Goal: Check status: Check status

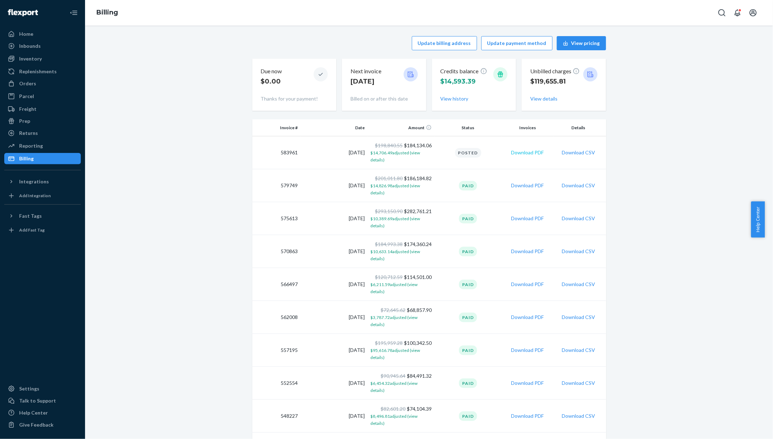
click at [526, 155] on button "Download PDF" at bounding box center [527, 152] width 33 height 7
drag, startPoint x: 575, startPoint y: 154, endPoint x: 591, endPoint y: 153, distance: 15.6
click at [575, 152] on button "Download CSV" at bounding box center [578, 152] width 33 height 7
click at [40, 73] on div "Replenishments" at bounding box center [38, 71] width 38 height 7
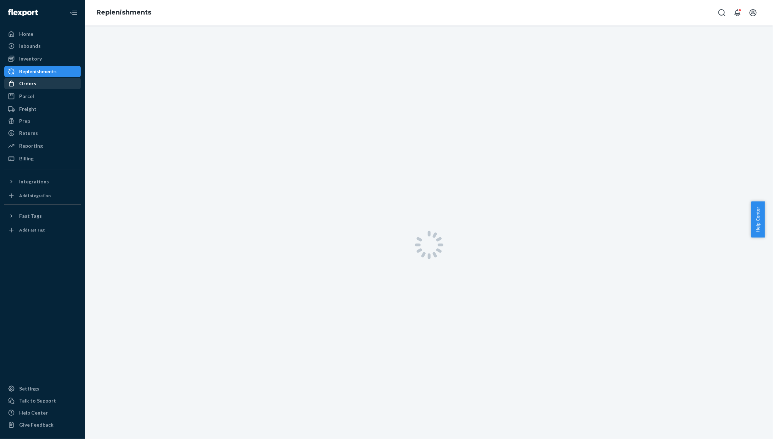
click at [40, 82] on div "Orders" at bounding box center [42, 84] width 75 height 10
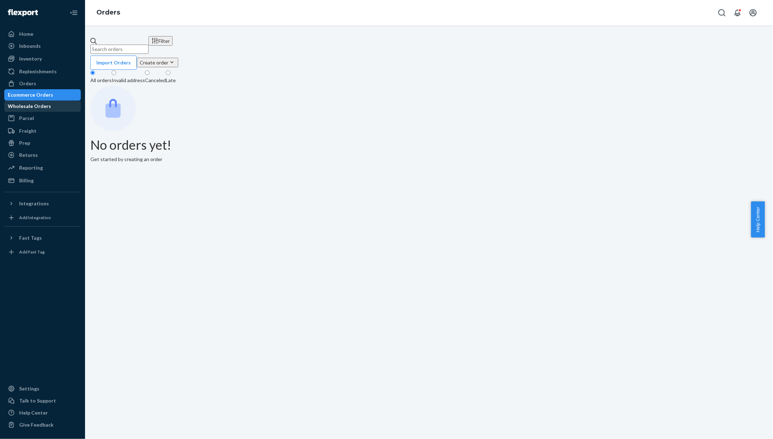
click at [58, 111] on div "Wholesale Orders" at bounding box center [42, 106] width 75 height 10
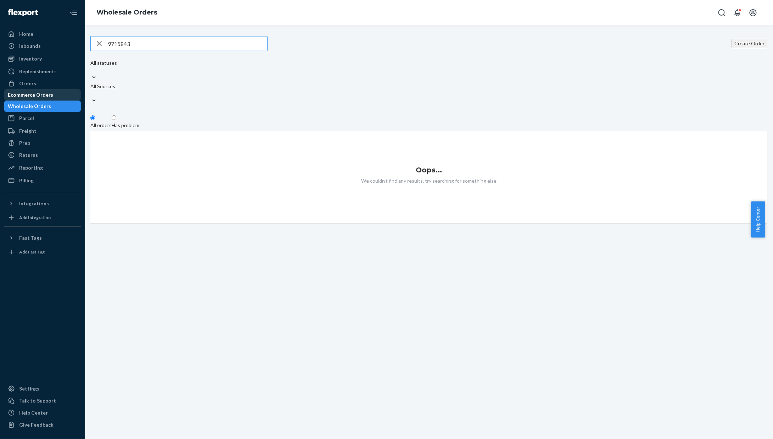
type input "9715843"
click at [49, 93] on div "Ecommerce Orders" at bounding box center [30, 94] width 45 height 7
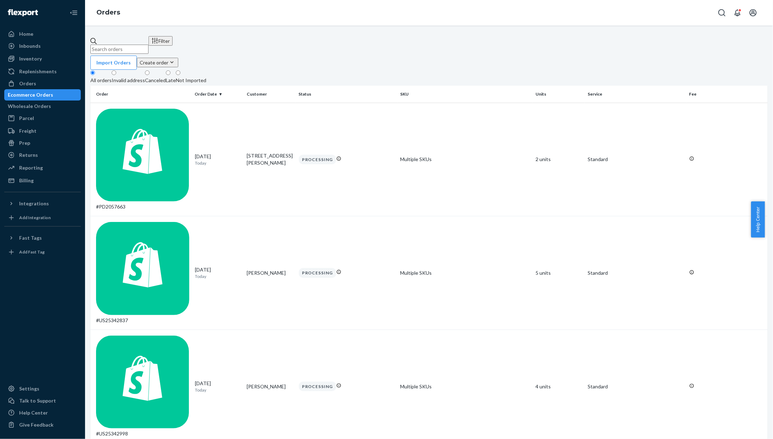
click at [148, 45] on input "text" at bounding box center [119, 49] width 58 height 9
paste input "9715843"
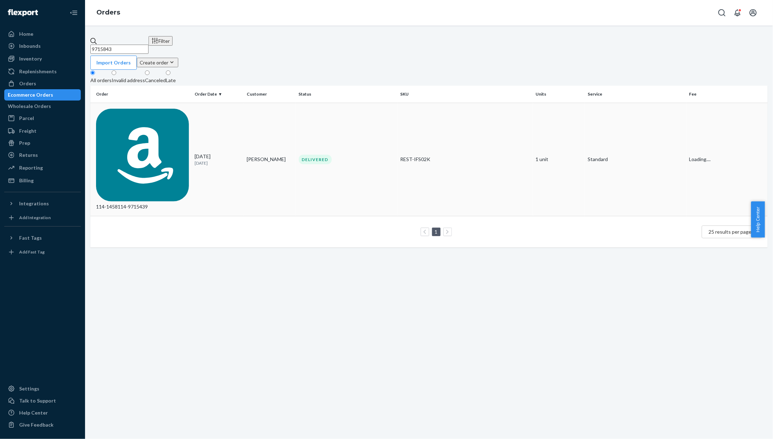
type input "9715843"
click at [377, 155] on div "DELIVERED" at bounding box center [347, 160] width 96 height 10
